Goal: Find specific page/section: Find specific page/section

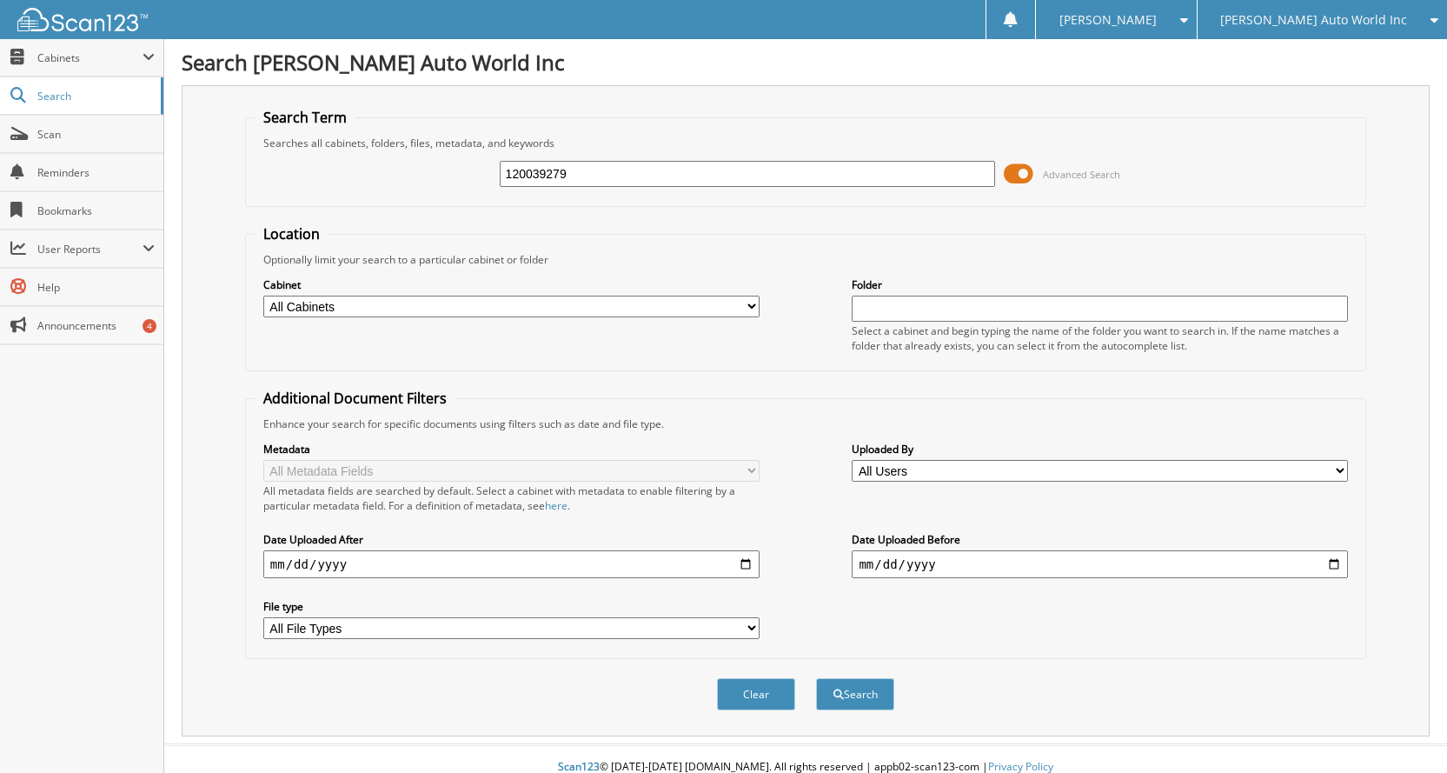
type input "120039279"
click at [1359, 22] on span "[PERSON_NAME] Auto World Inc" at bounding box center [1313, 20] width 187 height 10
click at [1302, 58] on link "[PERSON_NAME] Buick-GMC Inc." at bounding box center [1322, 54] width 249 height 30
type input "120039279"
click at [871, 695] on button "Search" at bounding box center [855, 694] width 78 height 32
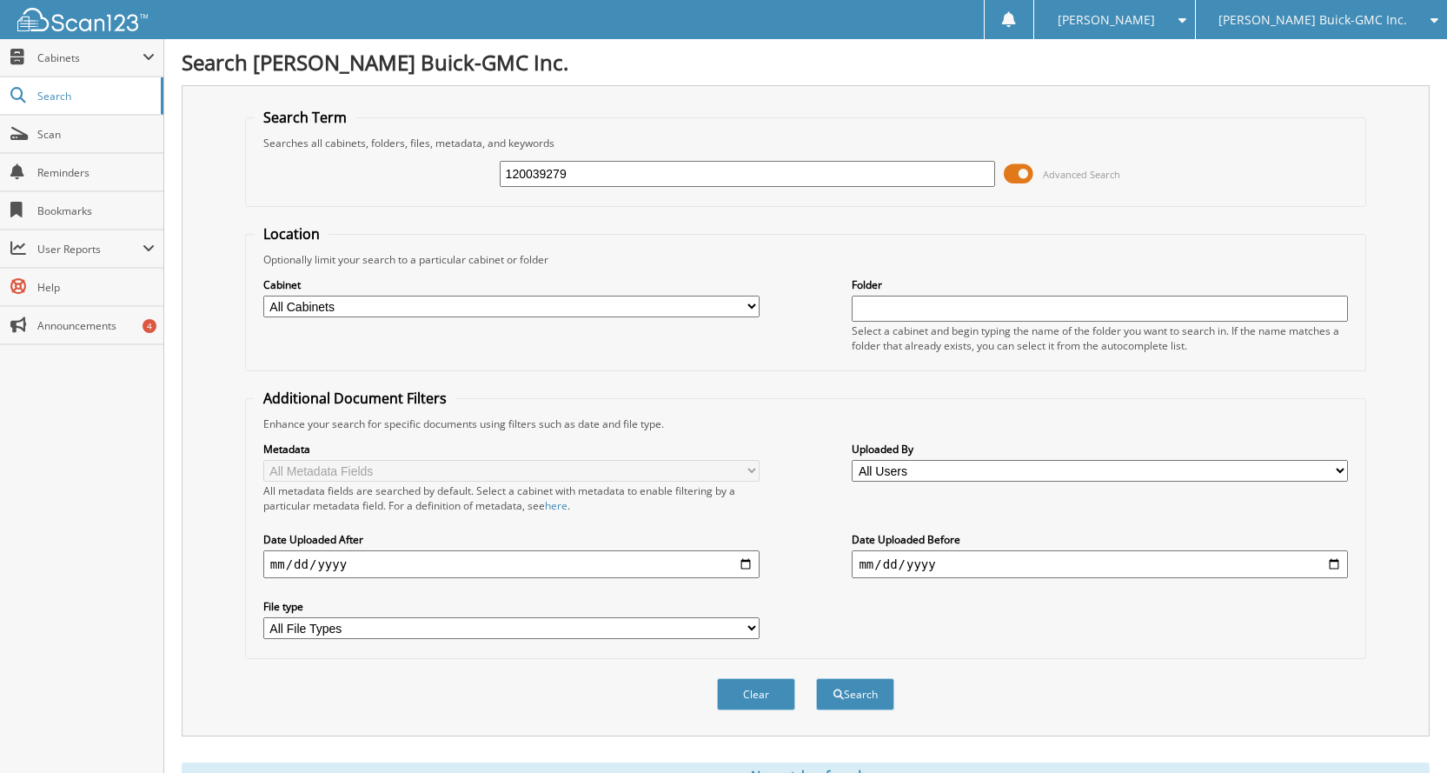
click at [1308, 3] on div "[PERSON_NAME] Buick-GMC Inc." at bounding box center [1321, 19] width 234 height 39
click at [1277, 56] on link "[PERSON_NAME] Auto World Inc" at bounding box center [1321, 54] width 251 height 30
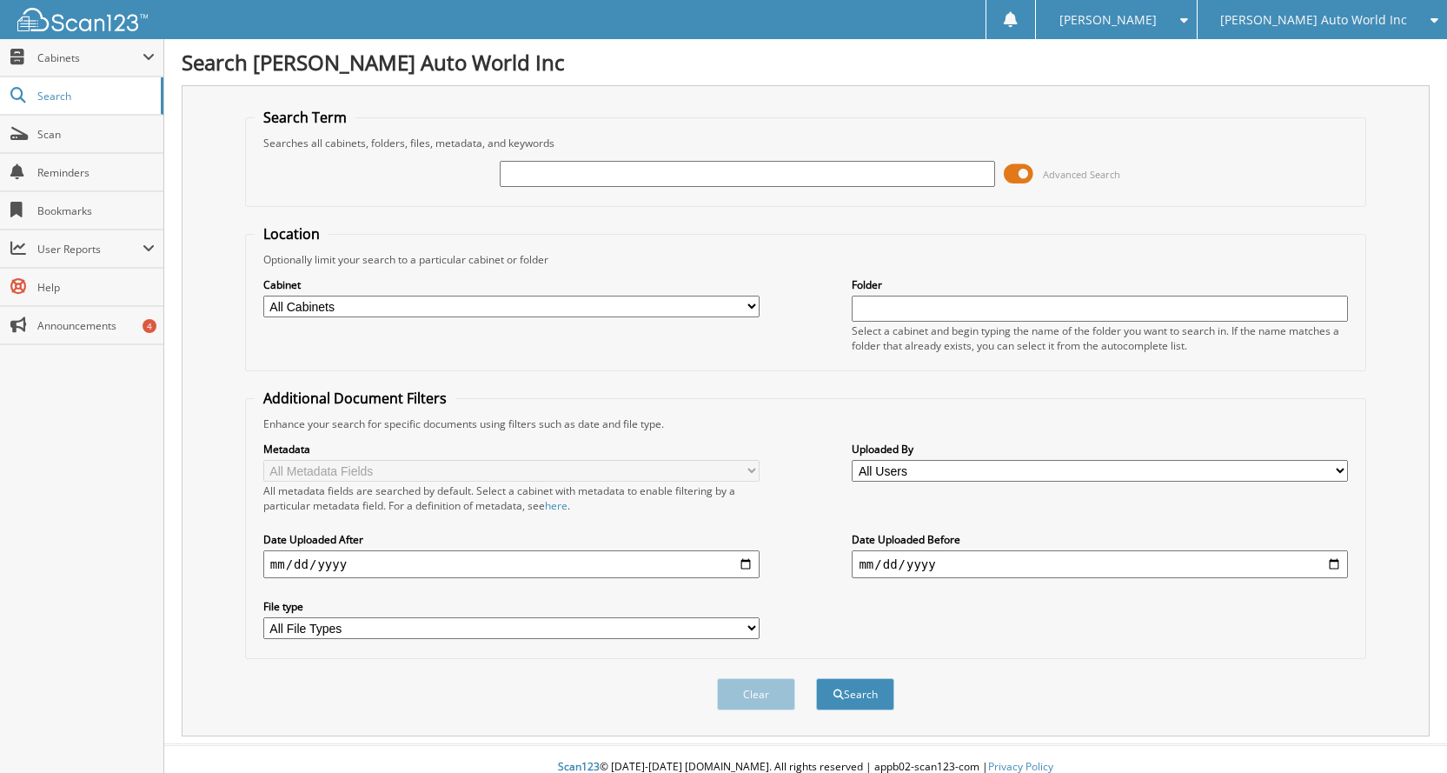
click at [1368, 25] on span "[PERSON_NAME] Auto World Inc" at bounding box center [1313, 20] width 187 height 10
click at [1336, 52] on link "[PERSON_NAME] Buick-GMC Inc." at bounding box center [1322, 54] width 249 height 30
click at [65, 56] on span "Cabinets" at bounding box center [89, 57] width 105 height 15
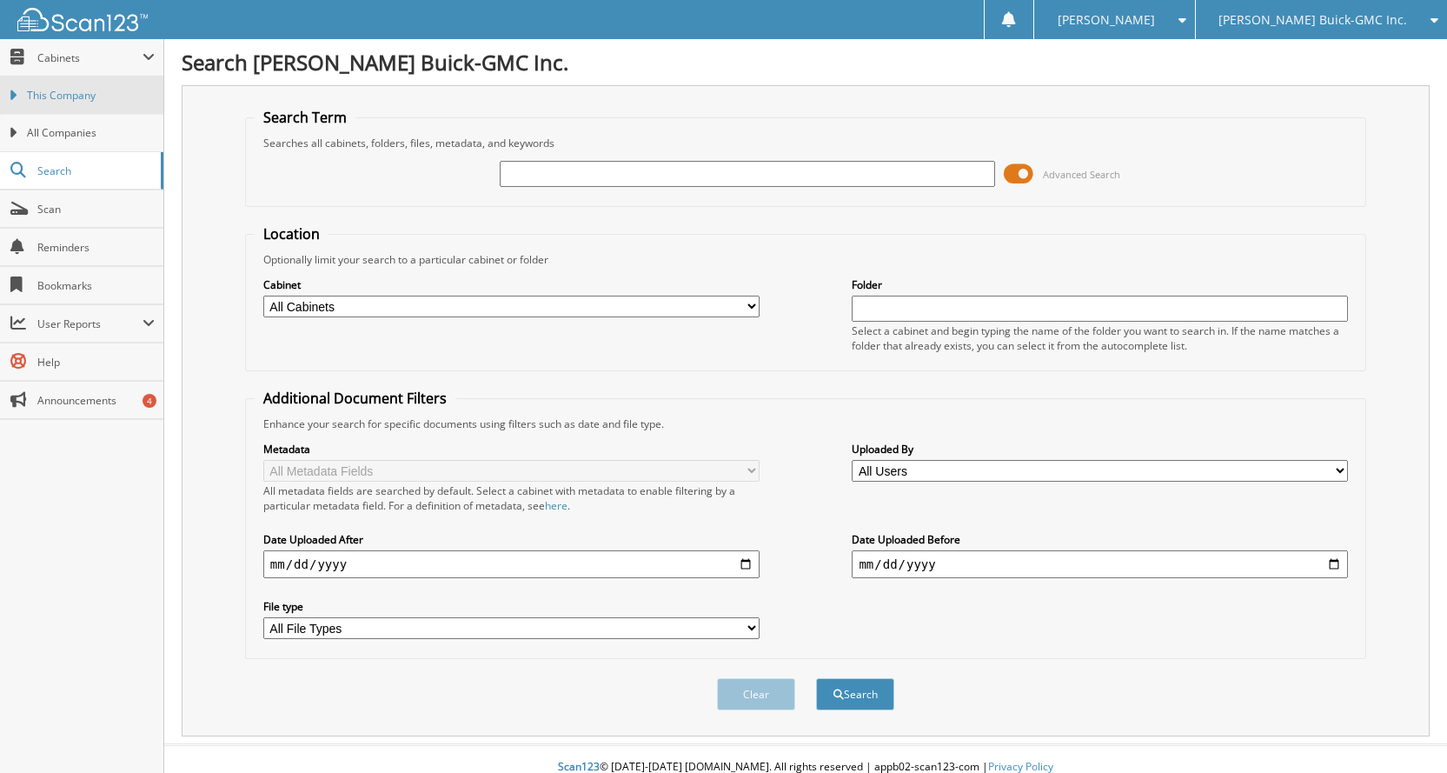
click at [63, 96] on span "This Company" at bounding box center [91, 96] width 128 height 16
